Goal: Information Seeking & Learning: Learn about a topic

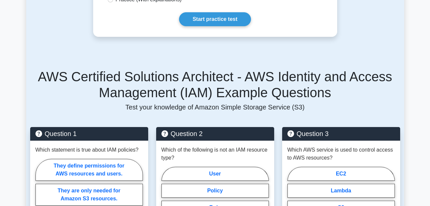
scroll to position [515, 0]
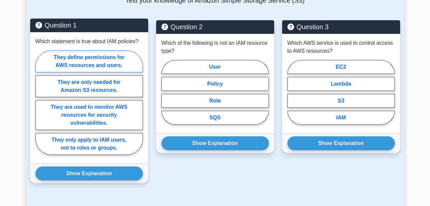
click at [107, 64] on label "They define permissions for AWS resources and users." at bounding box center [88, 61] width 107 height 22
click at [40, 102] on input "They define permissions for AWS resources and users." at bounding box center [37, 104] width 4 height 4
radio input "true"
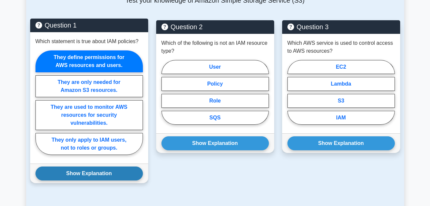
click at [96, 172] on button "Show Explanation" at bounding box center [88, 173] width 107 height 14
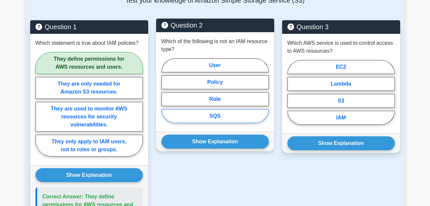
click at [212, 117] on label "SQS" at bounding box center [214, 116] width 107 height 14
click at [166, 95] on input "SQS" at bounding box center [163, 92] width 4 height 4
radio input "true"
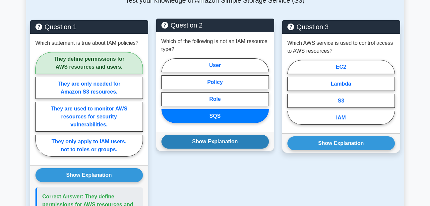
click at [214, 142] on button "Show Explanation" at bounding box center [214, 142] width 107 height 14
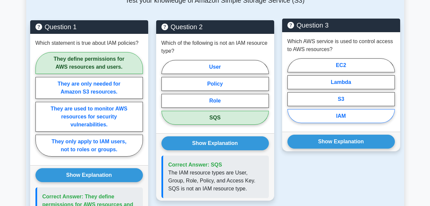
click at [346, 117] on label "IAM" at bounding box center [340, 116] width 107 height 14
click at [292, 95] on input "IAM" at bounding box center [289, 92] width 4 height 4
radio input "true"
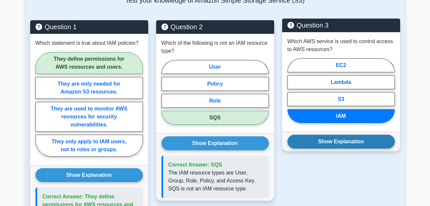
click at [340, 142] on button "Show Explanation" at bounding box center [340, 142] width 107 height 14
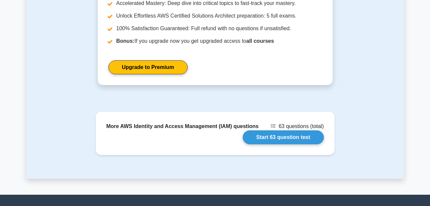
scroll to position [859, 0]
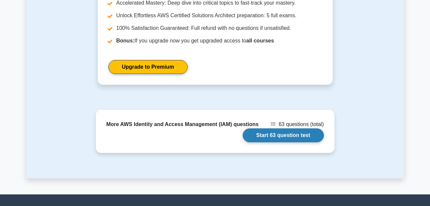
click at [274, 138] on link "Start 63 question test" at bounding box center [283, 135] width 81 height 14
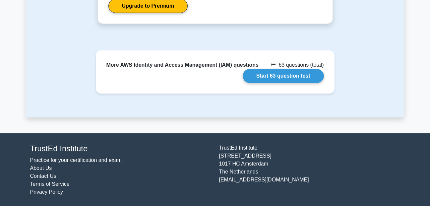
scroll to position [919, 0]
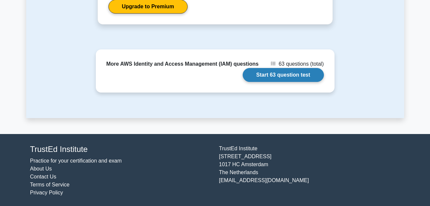
click at [276, 75] on link "Start 63 question test" at bounding box center [283, 75] width 81 height 14
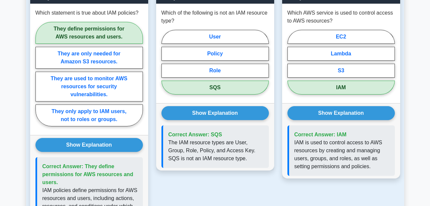
scroll to position [508, 0]
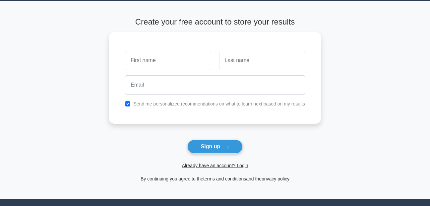
scroll to position [5, 0]
